Goal: Find specific page/section: Find specific page/section

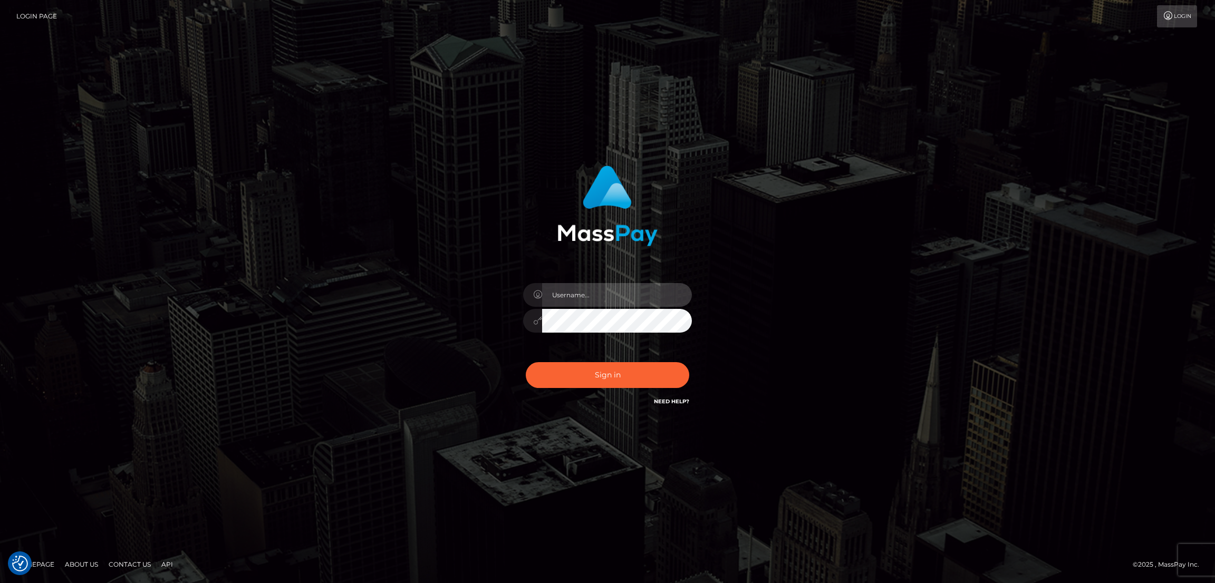
type input "[DOMAIN_NAME]"
drag, startPoint x: 0, startPoint y: 0, endPoint x: 610, endPoint y: 370, distance: 713.4
click at [610, 370] on button "Sign in" at bounding box center [607, 375] width 163 height 26
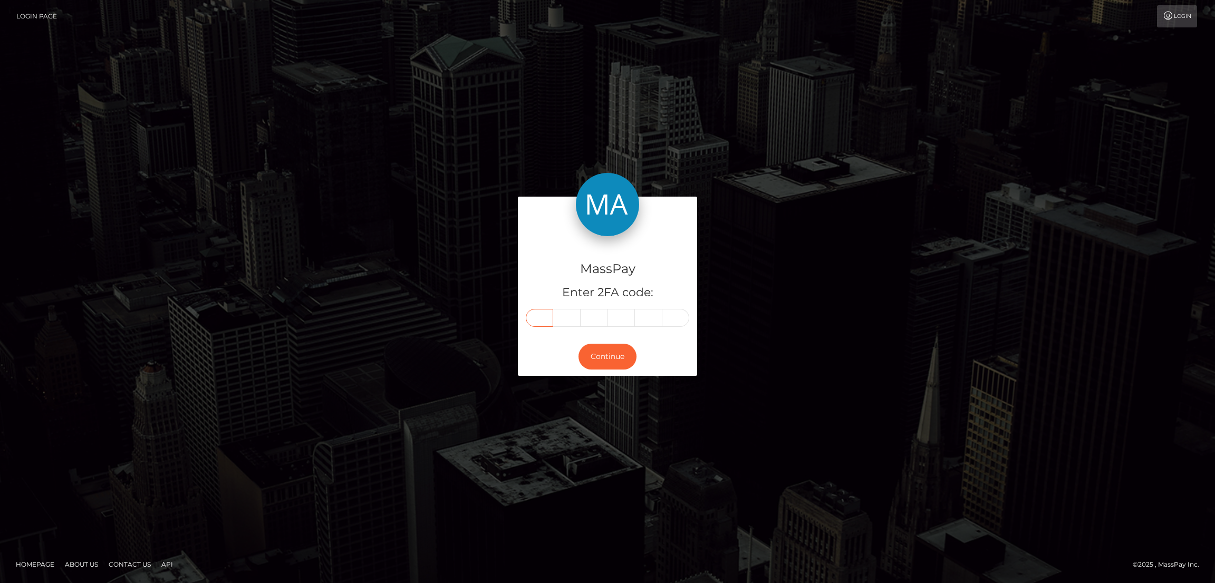
click at [537, 318] on input "text" at bounding box center [539, 318] width 27 height 18
paste input "9"
type input "9"
type input "4"
type input "3"
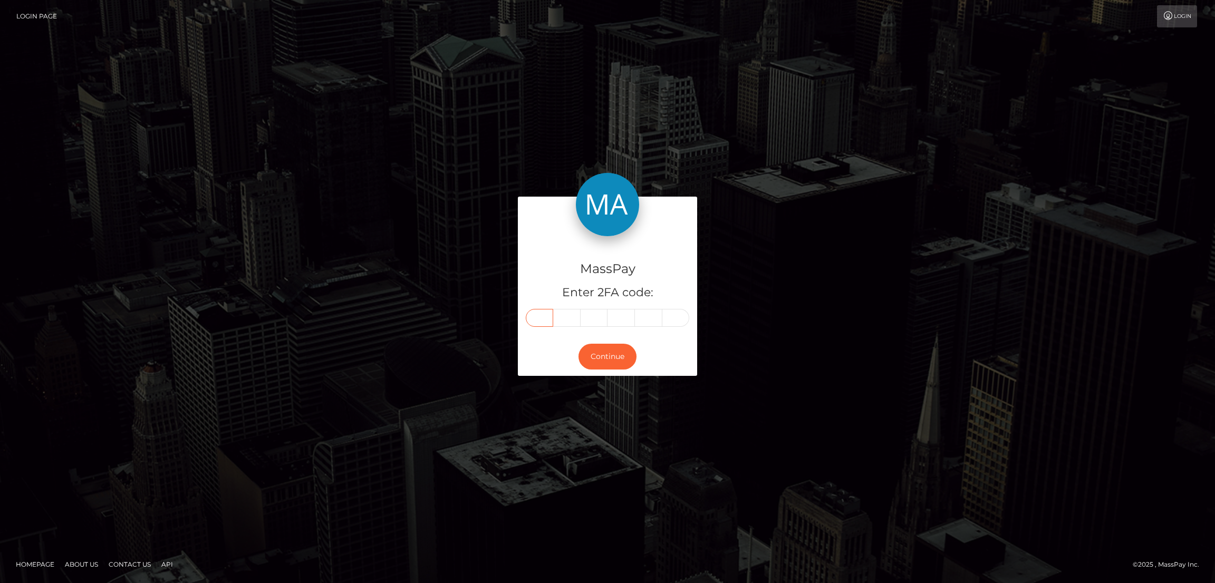
type input "5"
type input "6"
type input "5"
click at [599, 352] on button "Continue" at bounding box center [607, 357] width 58 height 26
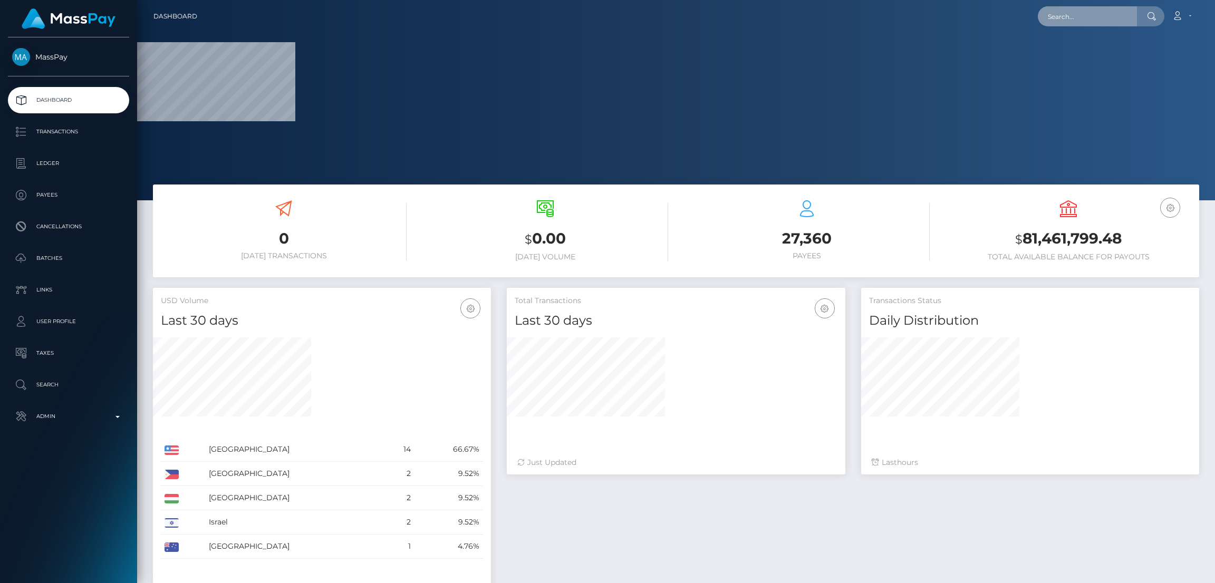
click at [1072, 17] on input "text" at bounding box center [1086, 16] width 99 height 20
paste input "tadchaplaikaen@gmail.com"
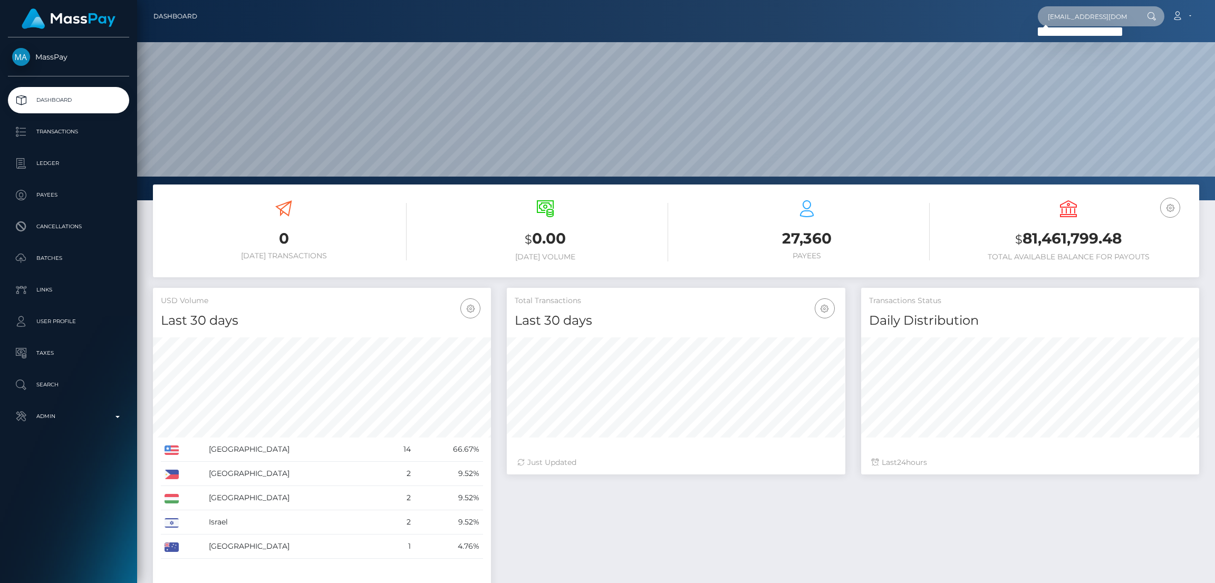
click at [1063, 12] on input "tadchaplaikaen@gmail.com" at bounding box center [1086, 16] width 99 height 20
paste input "jennyjef93"
type input "jennyjef93@gmail.com"
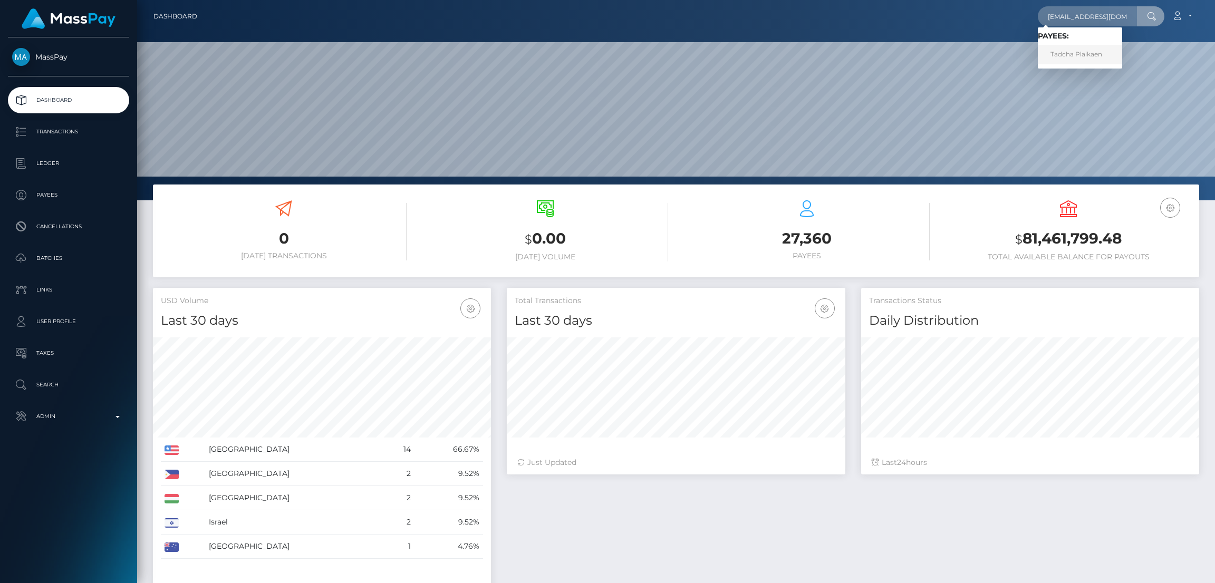
click at [1086, 57] on link "Tadcha Plaikaen" at bounding box center [1079, 55] width 84 height 20
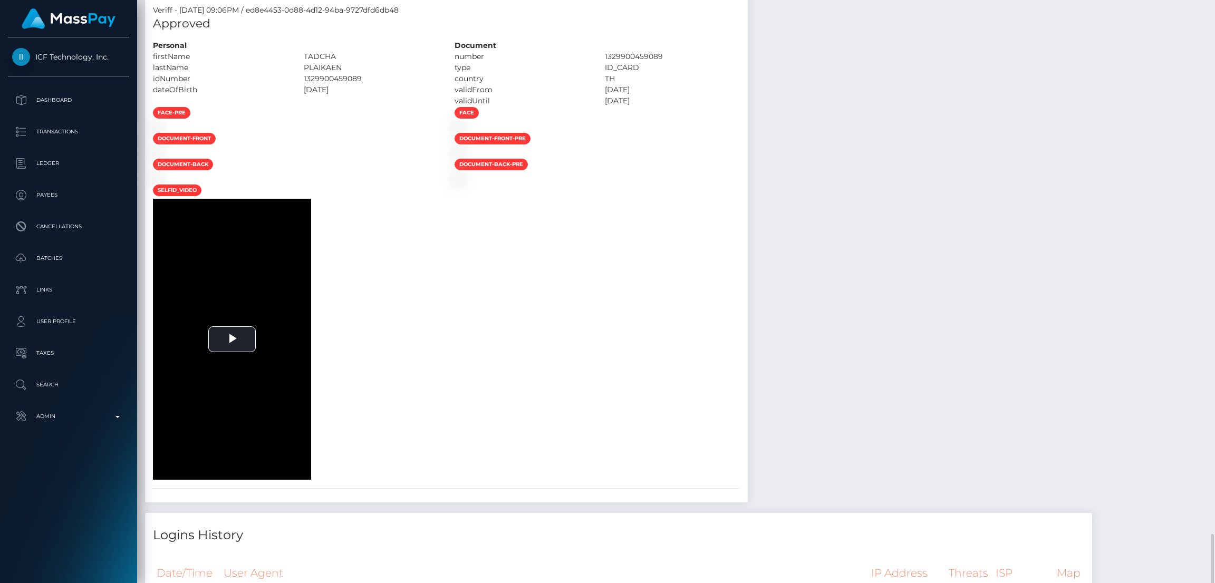
scroll to position [1186, 0]
